Goal: Information Seeking & Learning: Learn about a topic

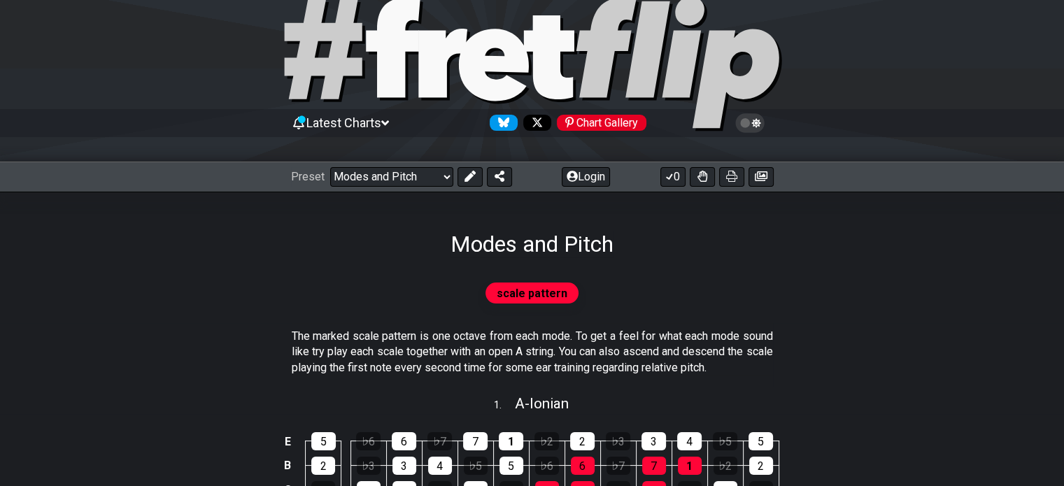
scroll to position [38, 0]
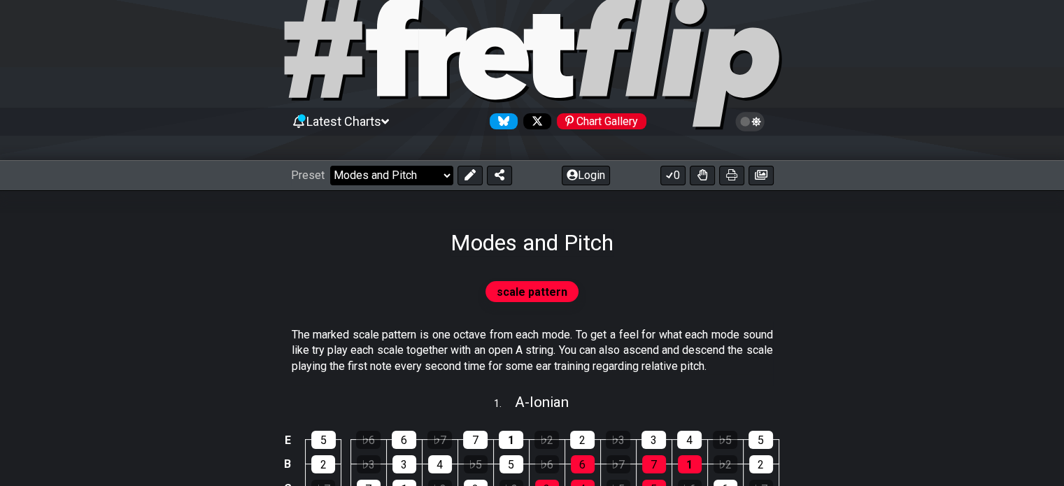
click at [430, 184] on select "Welcome to #fretflip! Initial Preset Custom Preset Minor Pentatonic Major Penta…" at bounding box center [391, 176] width 123 height 20
click at [330, 166] on select "Welcome to #fretflip! Initial Preset Custom Preset Minor Pentatonic Major Penta…" at bounding box center [391, 176] width 123 height 20
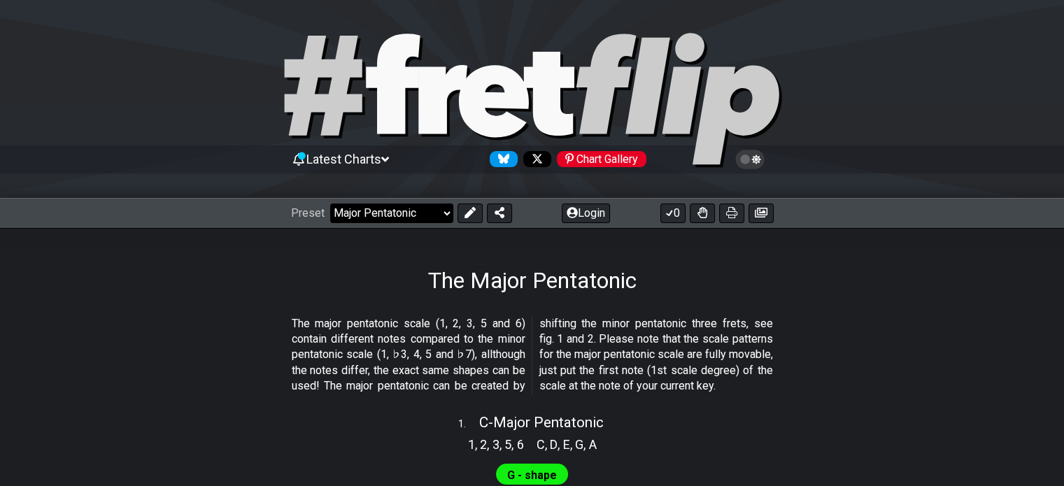
click at [350, 214] on select "Welcome to #fretflip! Initial Preset Custom Preset Minor Pentatonic Major Penta…" at bounding box center [391, 214] width 123 height 20
click at [330, 204] on select "Welcome to #fretflip! Initial Preset Custom Preset Minor Pentatonic Major Penta…" at bounding box center [391, 214] width 123 height 20
select select "/minor-pentatonic"
select select "C"
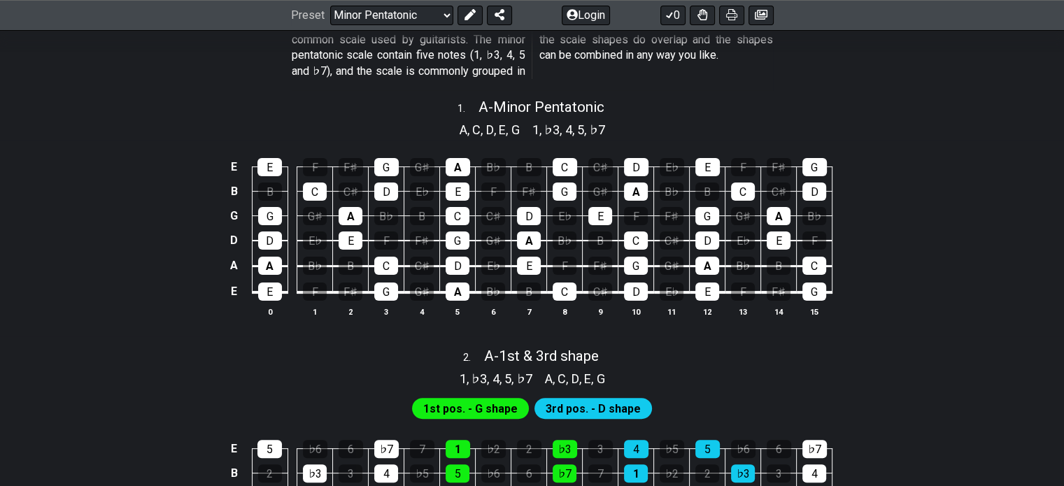
scroll to position [300, 0]
click at [297, 400] on div "1st pos. - G shape 3rd pos. - D shape" at bounding box center [532, 405] width 1064 height 34
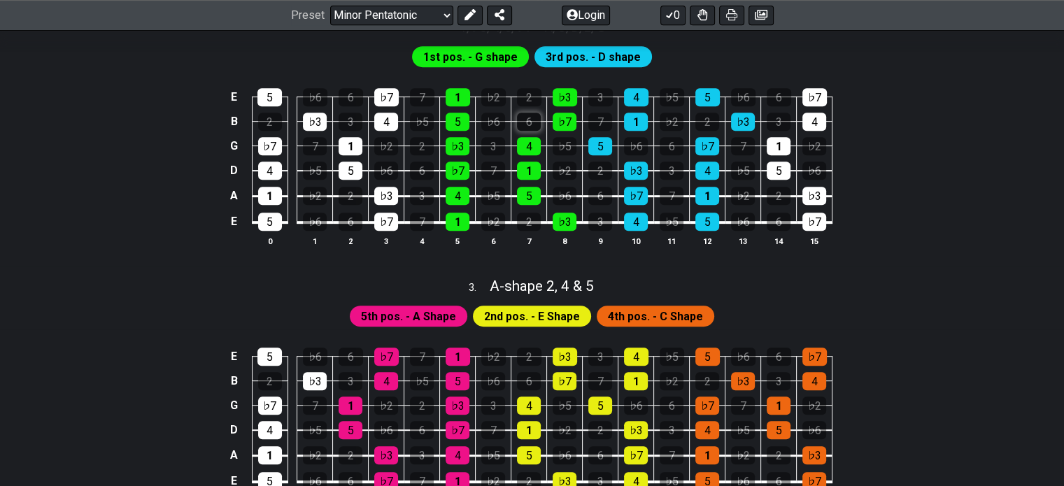
scroll to position [0, 0]
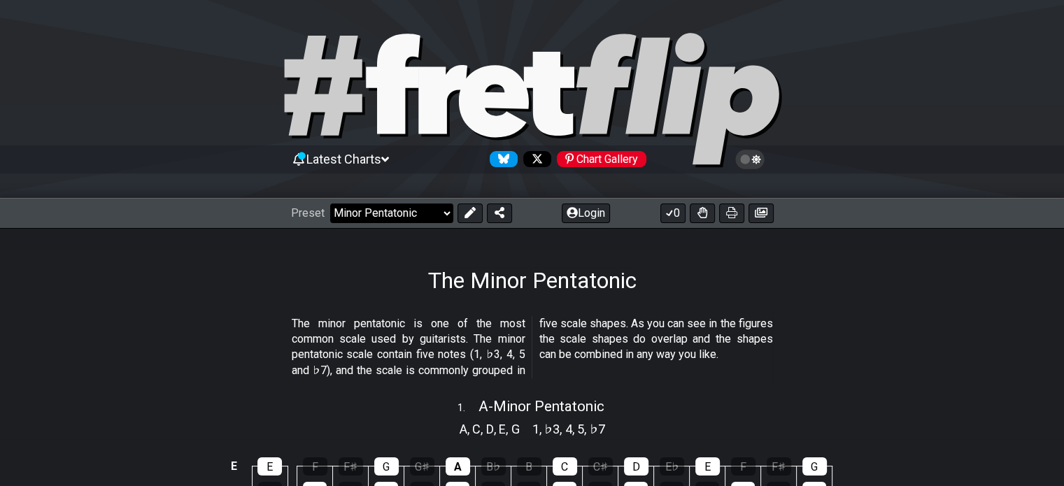
click at [414, 211] on select "Welcome to #fretflip! Initial Preset Custom Preset Minor Pentatonic Major Penta…" at bounding box center [391, 214] width 123 height 20
click at [330, 204] on select "Welcome to #fretflip! Initial Preset Custom Preset Minor Pentatonic Major Penta…" at bounding box center [391, 214] width 123 height 20
select select "/minor-pentatonic"
select select "A"
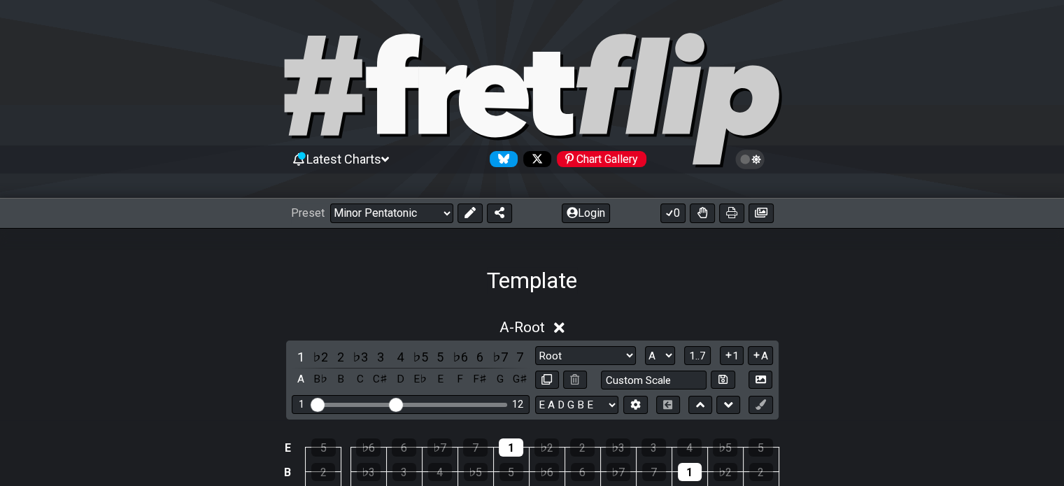
select select "/template"
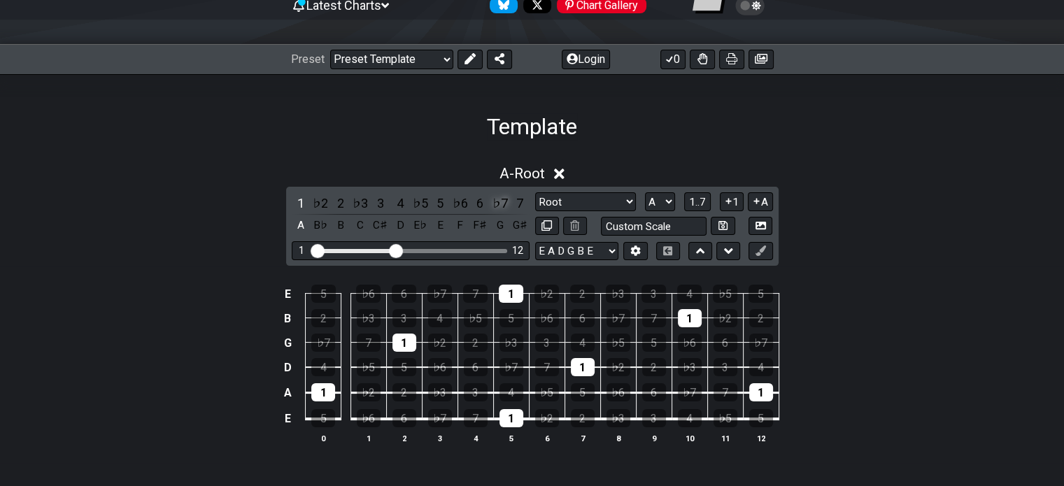
scroll to position [178, 0]
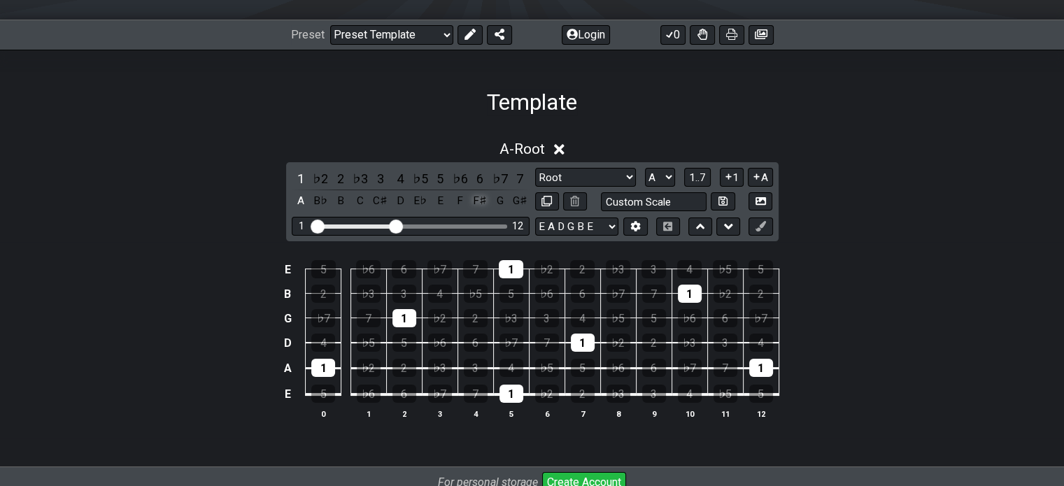
click at [477, 198] on div "F♯" at bounding box center [480, 201] width 18 height 19
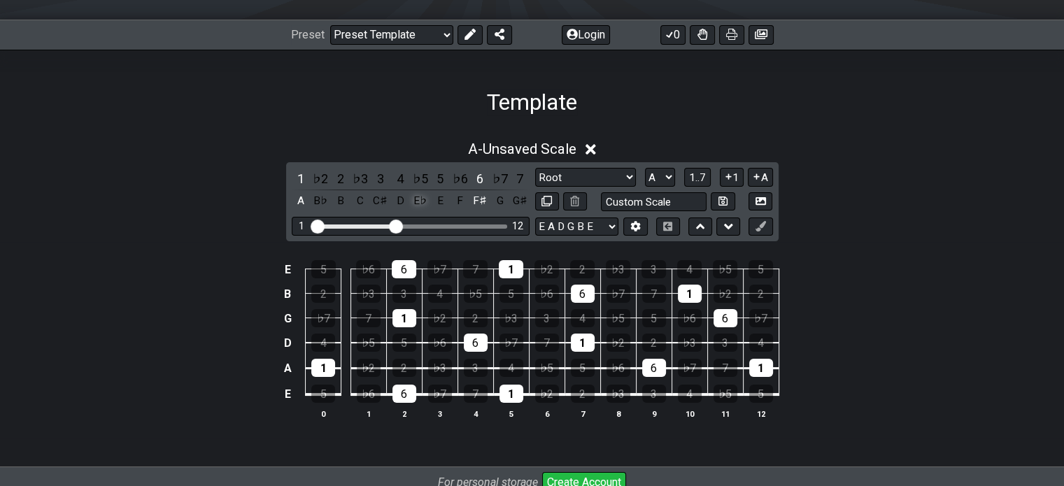
click at [425, 203] on div "E♭" at bounding box center [420, 201] width 18 height 19
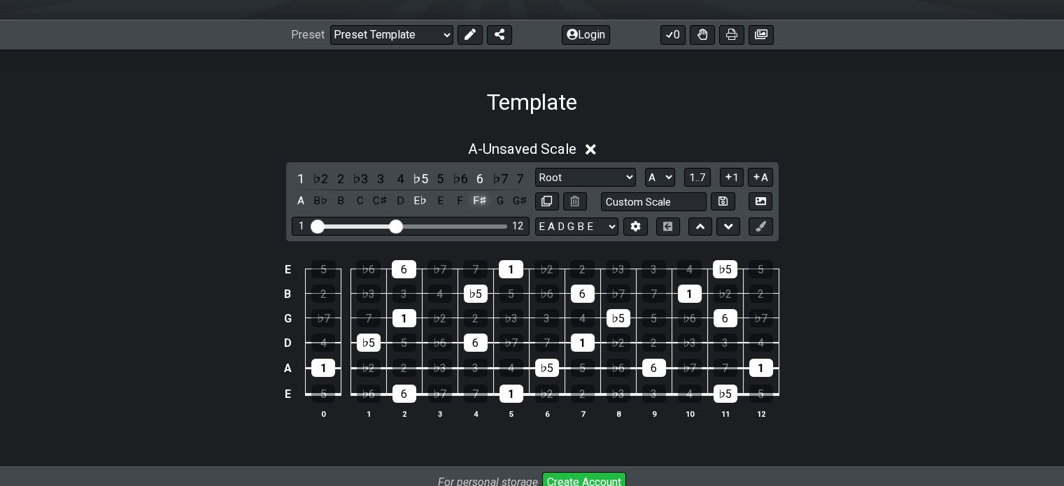
click at [481, 201] on div "F♯" at bounding box center [480, 201] width 18 height 19
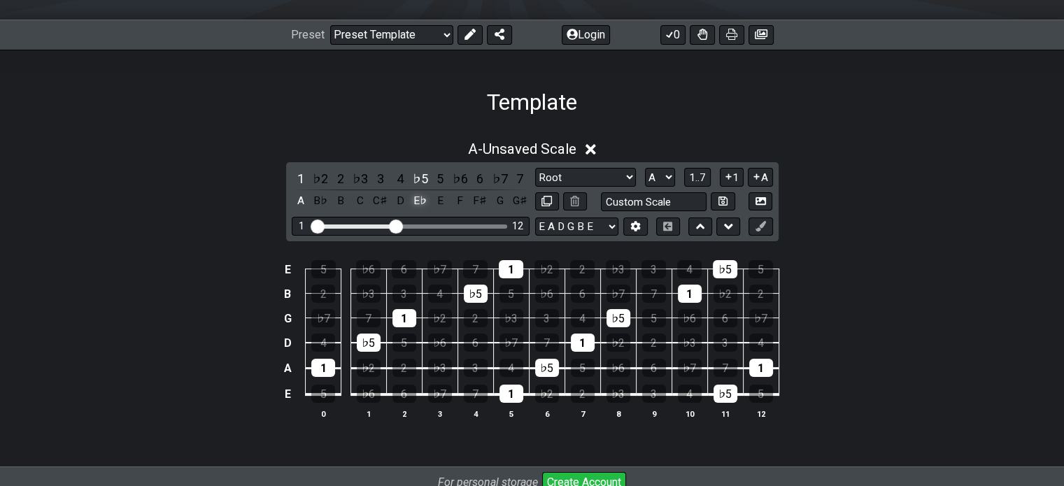
click at [421, 202] on div "E♭" at bounding box center [420, 201] width 18 height 19
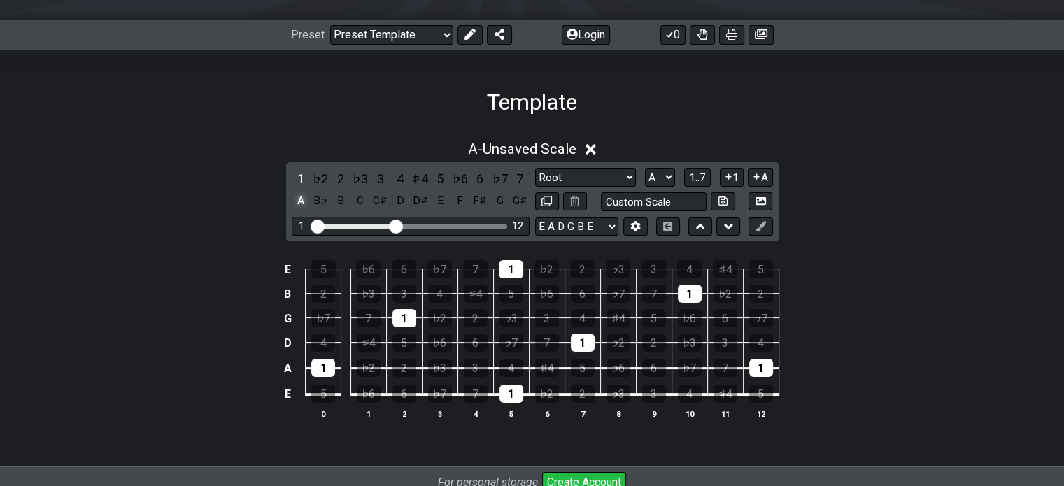
click at [299, 196] on div "A" at bounding box center [301, 201] width 18 height 19
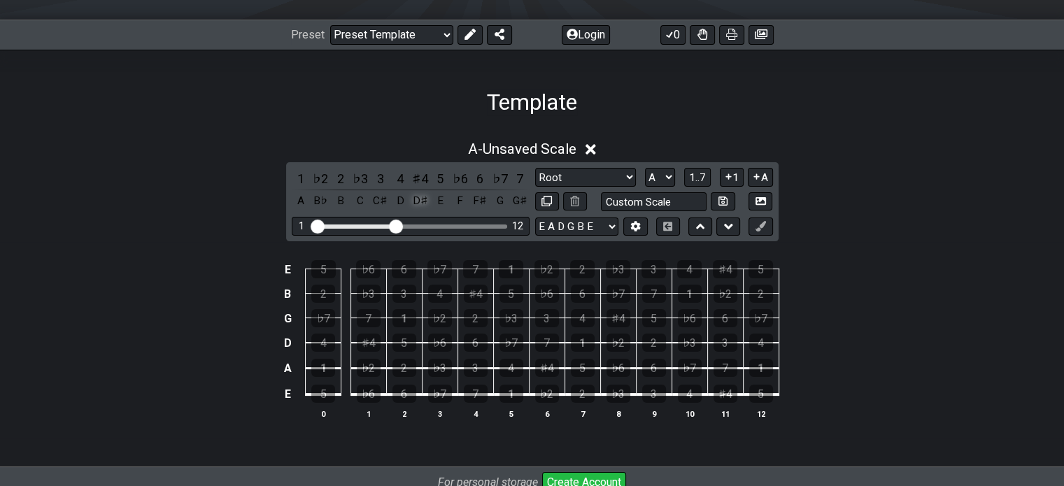
click at [416, 201] on div "D♯" at bounding box center [420, 201] width 18 height 19
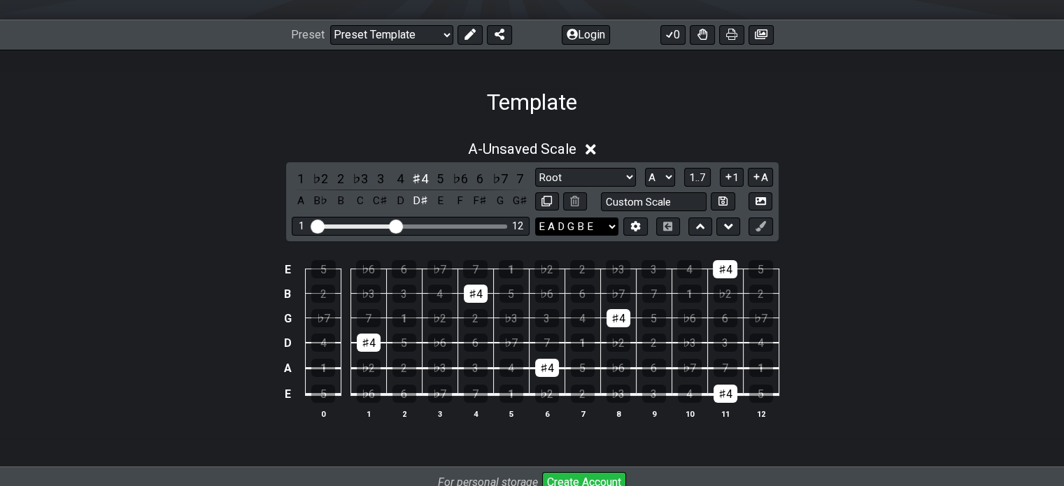
click at [566, 227] on select "E A D G B E E A D G B E E A D G B E B E A D F♯ B A D G C E A D A D G B E E♭ A♭ …" at bounding box center [576, 227] width 83 height 19
select select "Eb Ab Db Gb Bb Eb"
click at [535, 218] on select "E A D G B E E A D G B E E A D G B E B E A D F♯ B A D G C E A D A D G B E E♭ A♭ …" at bounding box center [576, 227] width 83 height 19
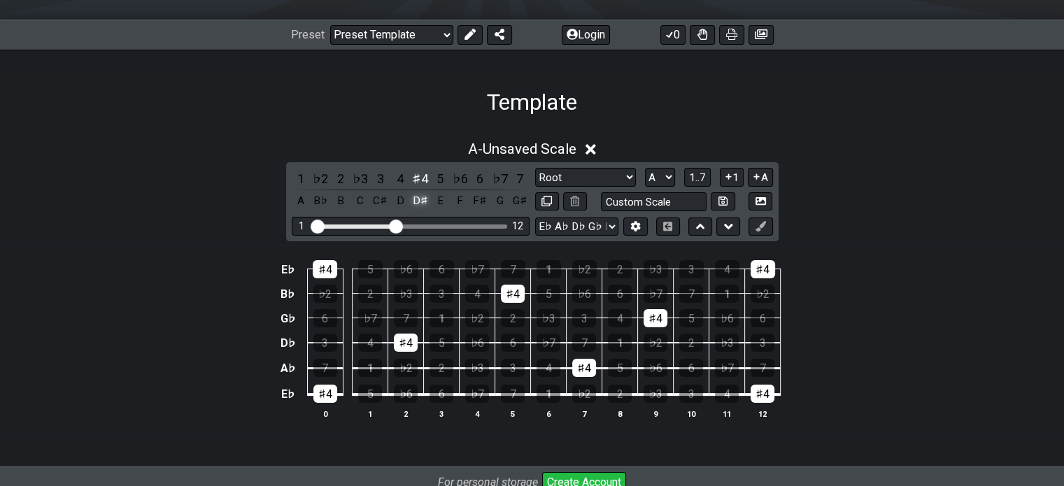
click at [420, 199] on div "D♯" at bounding box center [420, 201] width 18 height 19
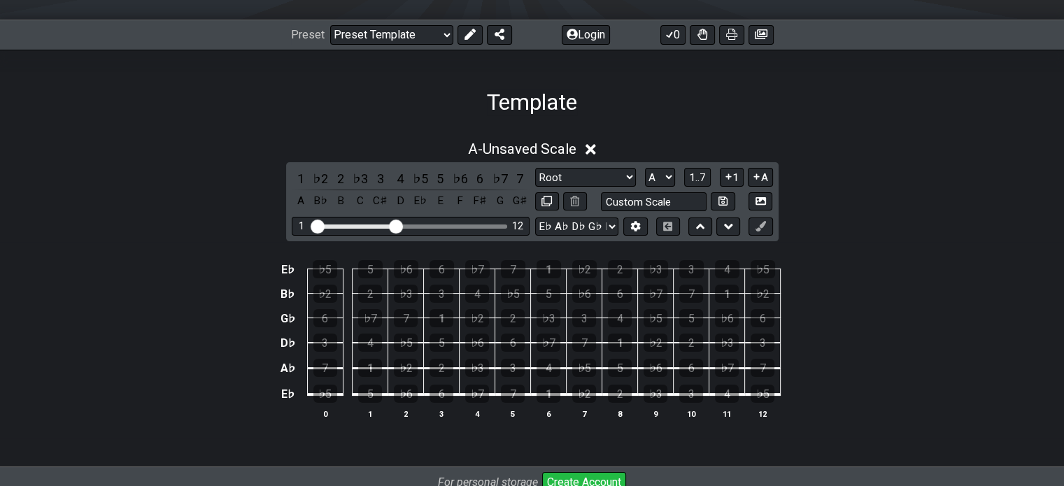
click at [420, 199] on div "E♭" at bounding box center [420, 201] width 18 height 19
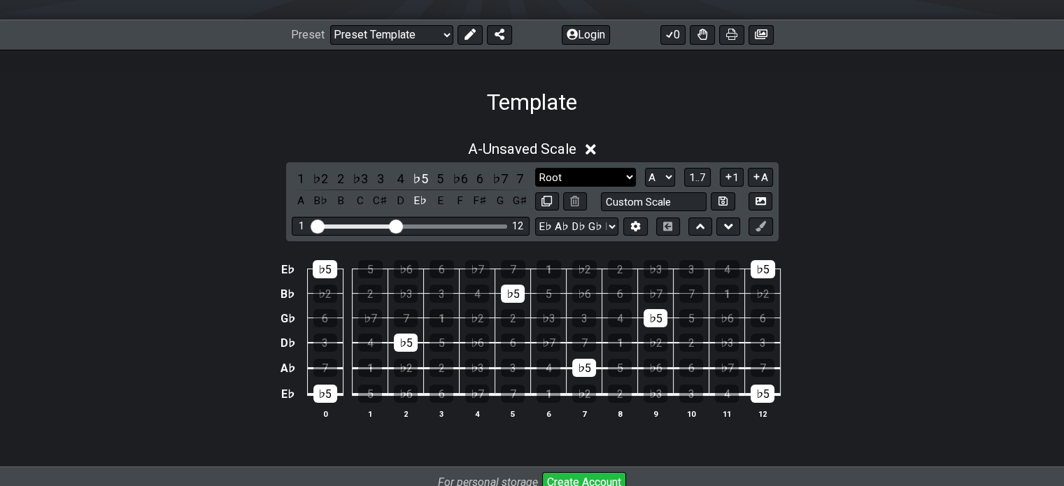
click at [577, 172] on select "Root Root Minor Pentatonic Major Pentatonic Minor Blues Major Blues Major / Ion…" at bounding box center [585, 177] width 101 height 19
select select "Minor Pentatonic"
click at [535, 168] on select "Root Root Minor Pentatonic Major Pentatonic Minor Blues Major Blues Major / Ion…" at bounding box center [585, 177] width 101 height 19
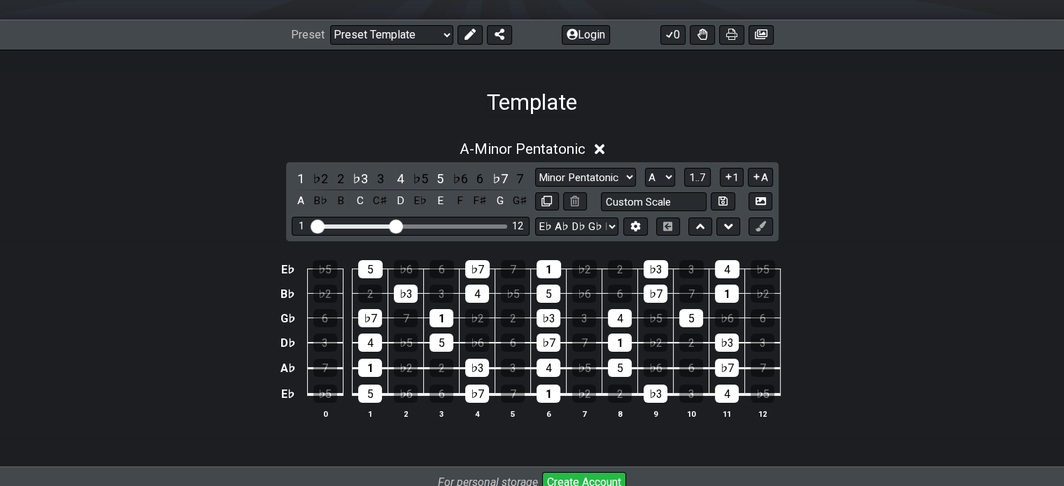
drag, startPoint x: 416, startPoint y: 201, endPoint x: 382, endPoint y: 159, distance: 54.2
click at [382, 159] on div "A - Minor Pentatonic 1 ♭2 2 ♭3 3 4 ♭5 5 ♭6 6 ♭7 7 A B♭ B C C♯ D E♭ E F F♯ G G♯ …" at bounding box center [532, 285] width 1064 height 307
click at [593, 226] on select "E A D G B E E A D G B E E A D G B E B E A D F♯ B A D G C E A D A D G B E E♭ A♭ …" at bounding box center [576, 227] width 83 height 19
click at [535, 218] on select "E A D G B E E A D G B E E A D G B E B E A D F♯ B A D G C E A D A D G B E E♭ A♭ …" at bounding box center [576, 227] width 83 height 19
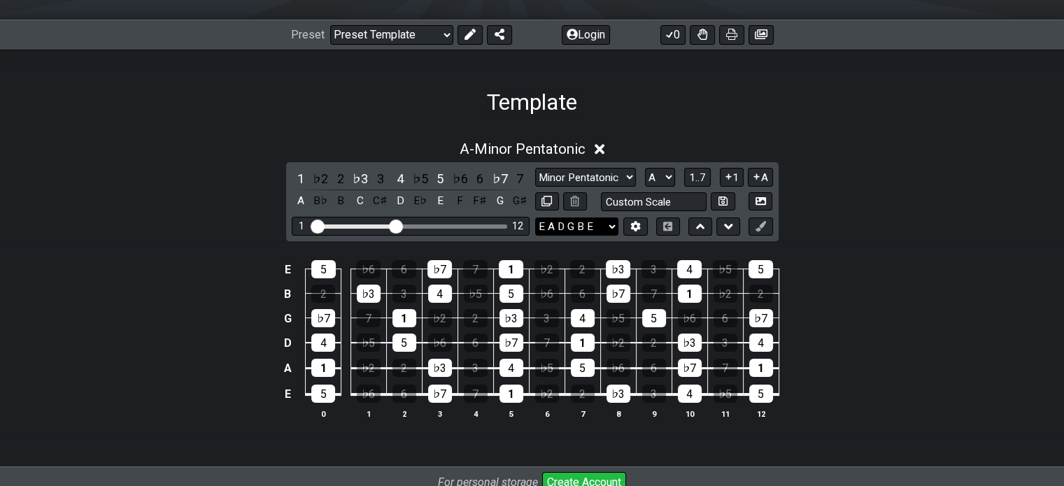
click at [579, 230] on select "E A D G B E E A D G B E E A D G B E B E A D F♯ B A D G C E A D A D G B E E♭ A♭ …" at bounding box center [576, 227] width 83 height 19
select select "Eb Ab Db Gb Bb Eb"
click at [535, 218] on select "E A D G B E E A D G B E E A D G B E B E A D F♯ B A D G C E A D A D G B E E♭ A♭ …" at bounding box center [576, 227] width 83 height 19
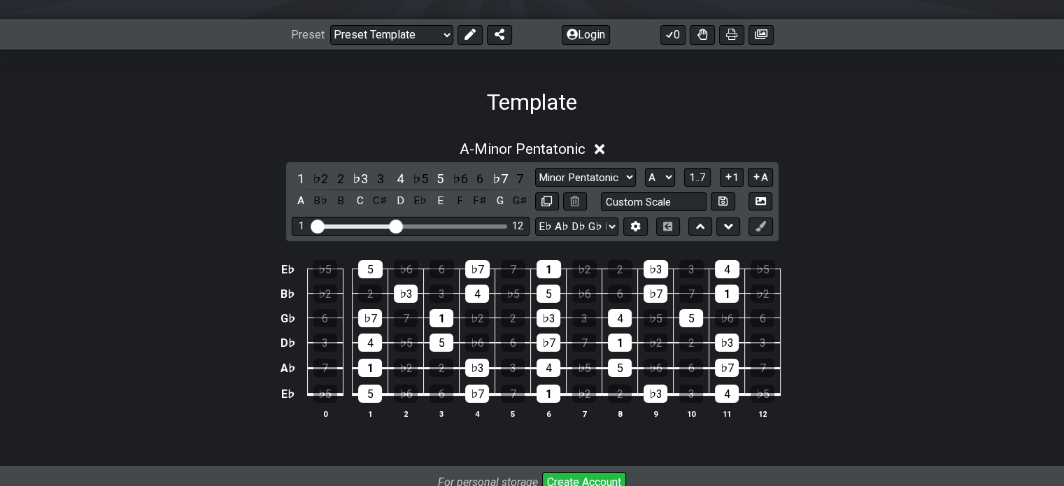
click at [714, 123] on div "A - Minor Pentatonic 1 ♭2 2 ♭3 3 4 ♭5 5 ♭6 6 ♭7 7 A B♭ B C C♯ D E♭ E F F♯ G G♯ …" at bounding box center [532, 291] width 1064 height 353
click at [598, 173] on select "Root Root Minor Pentatonic Major Pentatonic Minor Blues Major Blues Major / Ion…" at bounding box center [585, 177] width 101 height 19
click at [660, 178] on select "A♭ A A♯ B♭ B C C♯ D♭ D D♯ E♭ E F F♯ G♭ G G♯" at bounding box center [660, 177] width 30 height 19
select select "D#"
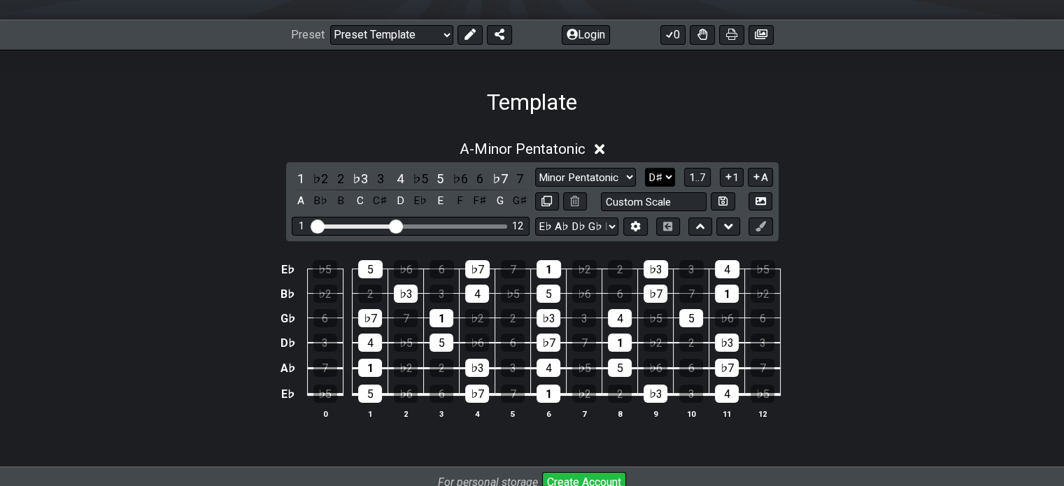
click at [645, 168] on select "A♭ A A♯ B♭ B C C♯ D♭ D D♯ E♭ E F F♯ G♭ G G♯" at bounding box center [660, 177] width 30 height 19
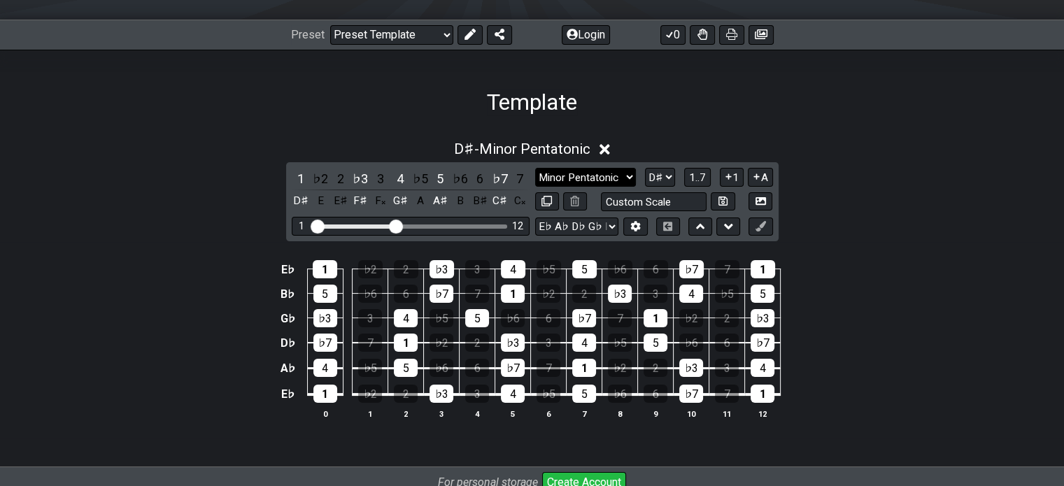
click at [579, 174] on select "Root Root Minor Pentatonic Major Pentatonic Minor Blues Major Blues Major / Ion…" at bounding box center [585, 177] width 101 height 19
click at [948, 162] on div "D♯ - Minor Pentatonic 1 ♭2 2 ♭3 3 4 ♭5 5 ♭6 6 ♭7 7 D♯ E E♯ F♯ F𝄪 G♯ A A♯ B B♯ C…" at bounding box center [532, 285] width 1064 height 307
click at [561, 181] on select "Root Root Minor Pentatonic Major Pentatonic Minor Blues Major Blues Major / Ion…" at bounding box center [585, 177] width 101 height 19
select select "Major Pentatonic"
click at [535, 168] on select "Root Root Minor Pentatonic Major Pentatonic Minor Blues Major Blues Major / Ion…" at bounding box center [585, 177] width 101 height 19
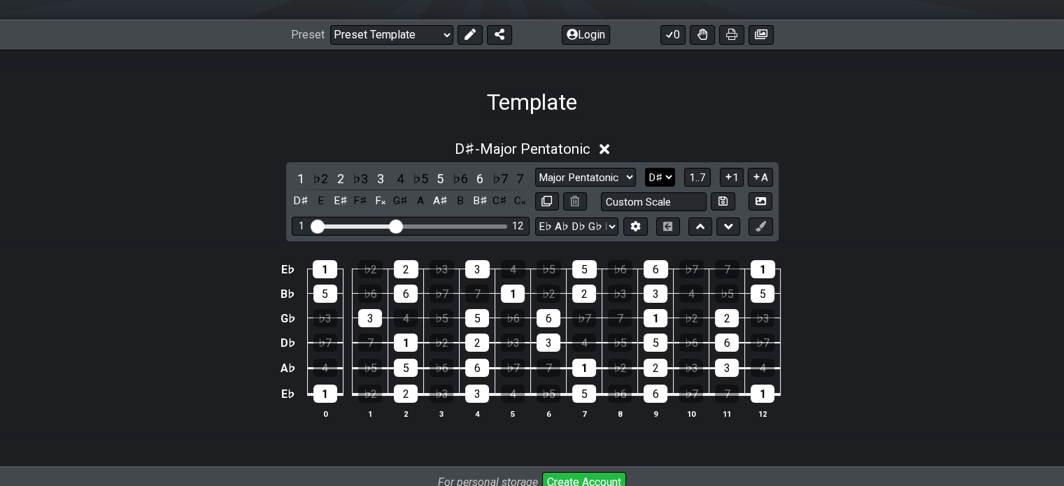
click at [661, 182] on select "A♭ A A♯ B♭ B C C♯ D♭ D D♯ E♭ E F F♯ G♭ G G♯" at bounding box center [660, 177] width 30 height 19
click at [645, 168] on select "A♭ A A♯ B♭ B C C♯ D♭ D D♯ E♭ E F F♯ G♭ G G♯" at bounding box center [660, 177] width 30 height 19
click at [665, 188] on div "Root Root Minor Pentatonic Major Pentatonic Minor Blues Major Blues Major / Ion…" at bounding box center [654, 189] width 238 height 43
click at [661, 184] on select "A♭ A A♯ B♭ B C C♯ D♭ D D♯ E♭ E F F♯ G♭ G G♯" at bounding box center [660, 177] width 30 height 19
click at [645, 168] on select "A♭ A A♯ B♭ B C C♯ D♭ D D♯ E♭ E F F♯ G♭ G G♯" at bounding box center [660, 177] width 30 height 19
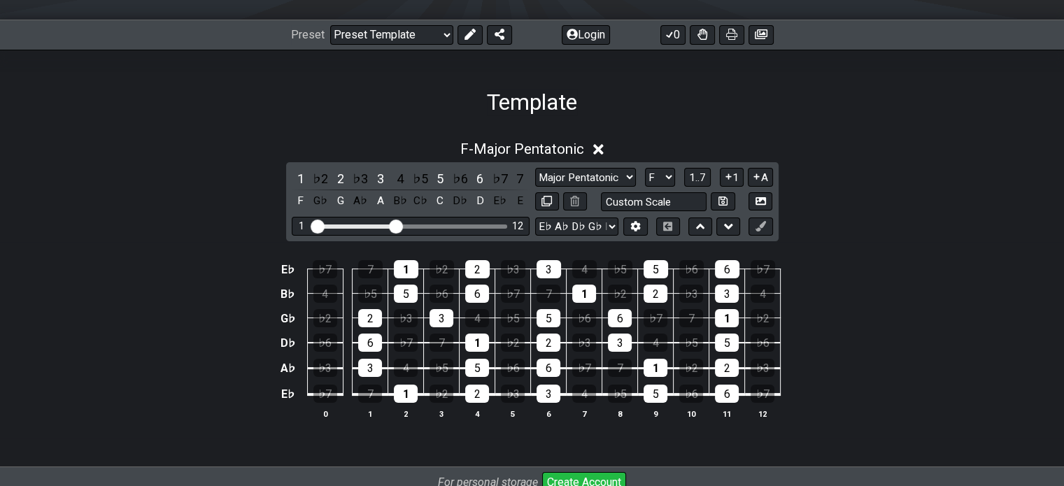
click at [649, 187] on div "Root Root Minor Pentatonic Major Pentatonic Minor Blues Major Blues Major / Ion…" at bounding box center [654, 189] width 238 height 43
click at [647, 183] on select "A♭ A A♯ B♭ B C C♯ D♭ D D♯ E♭ E F F♯ G♭ G G♯" at bounding box center [660, 177] width 30 height 19
select select "E"
click at [645, 168] on select "A♭ A A♯ B♭ B C C♯ D♭ D D♯ E♭ E F F♯ G♭ G G♯" at bounding box center [660, 177] width 30 height 19
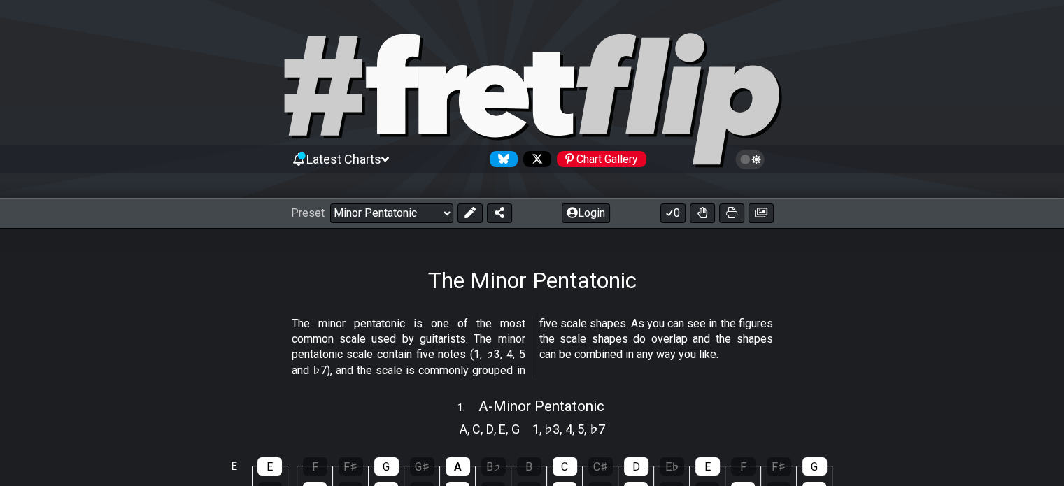
scroll to position [52, 0]
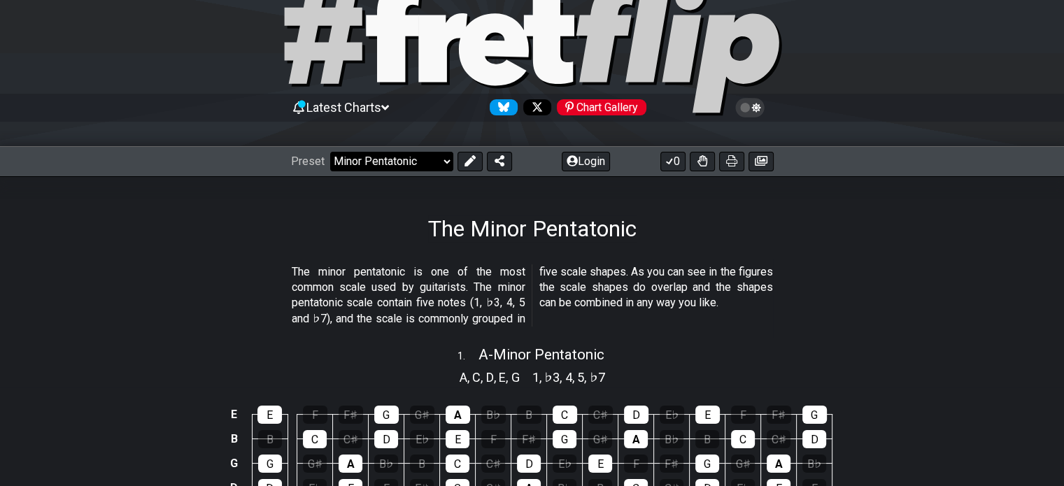
click at [395, 170] on select "Welcome to #fretflip! Initial Preset Custom Preset Minor Pentatonic Major Penta…" at bounding box center [391, 162] width 123 height 20
click at [330, 152] on select "Welcome to #fretflip! Initial Preset Custom Preset Minor Pentatonic Major Penta…" at bounding box center [391, 162] width 123 height 20
select select "/major-pentatonic"
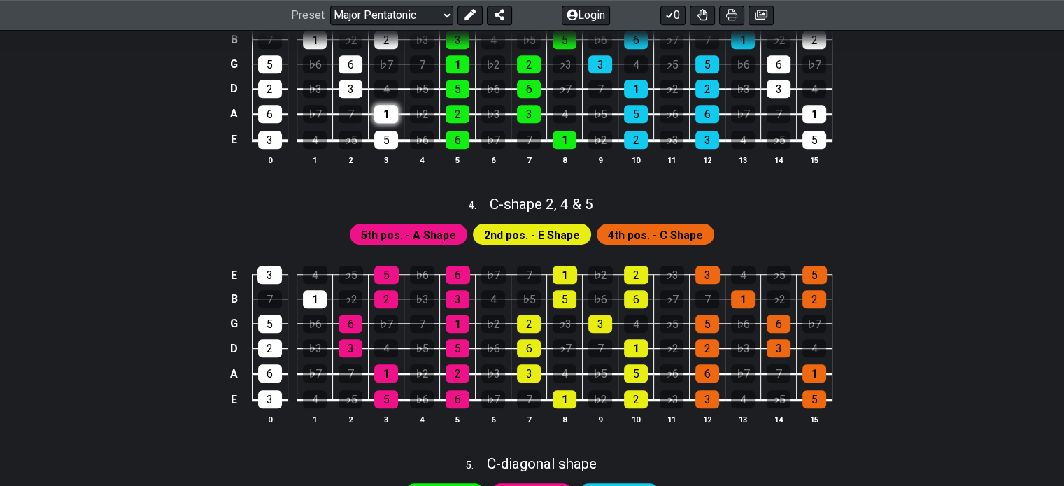
scroll to position [1124, 0]
